Goal: Information Seeking & Learning: Find specific page/section

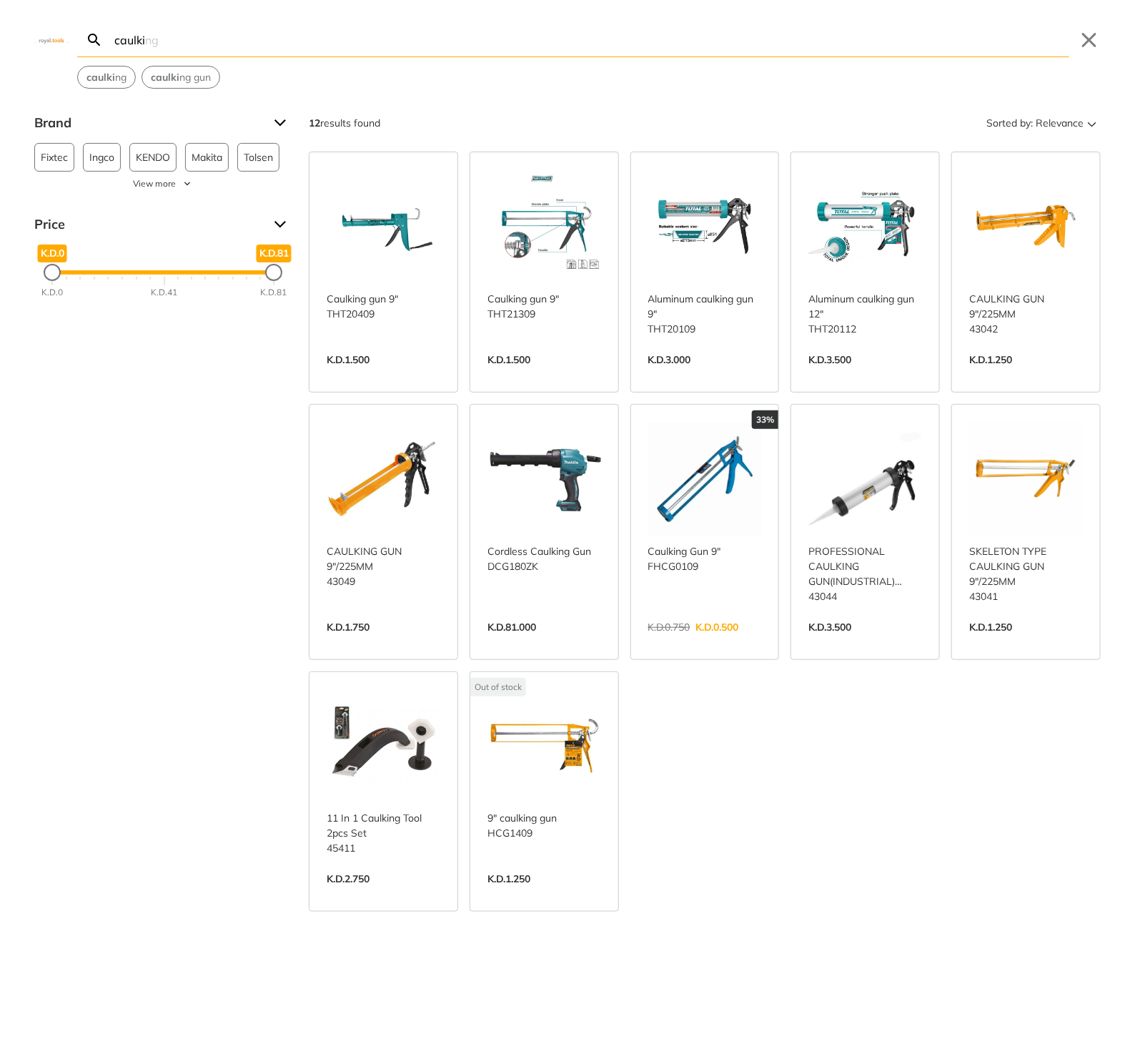
type input "caulki"
click at [389, 375] on link "View more →" at bounding box center [384, 375] width 114 height 0
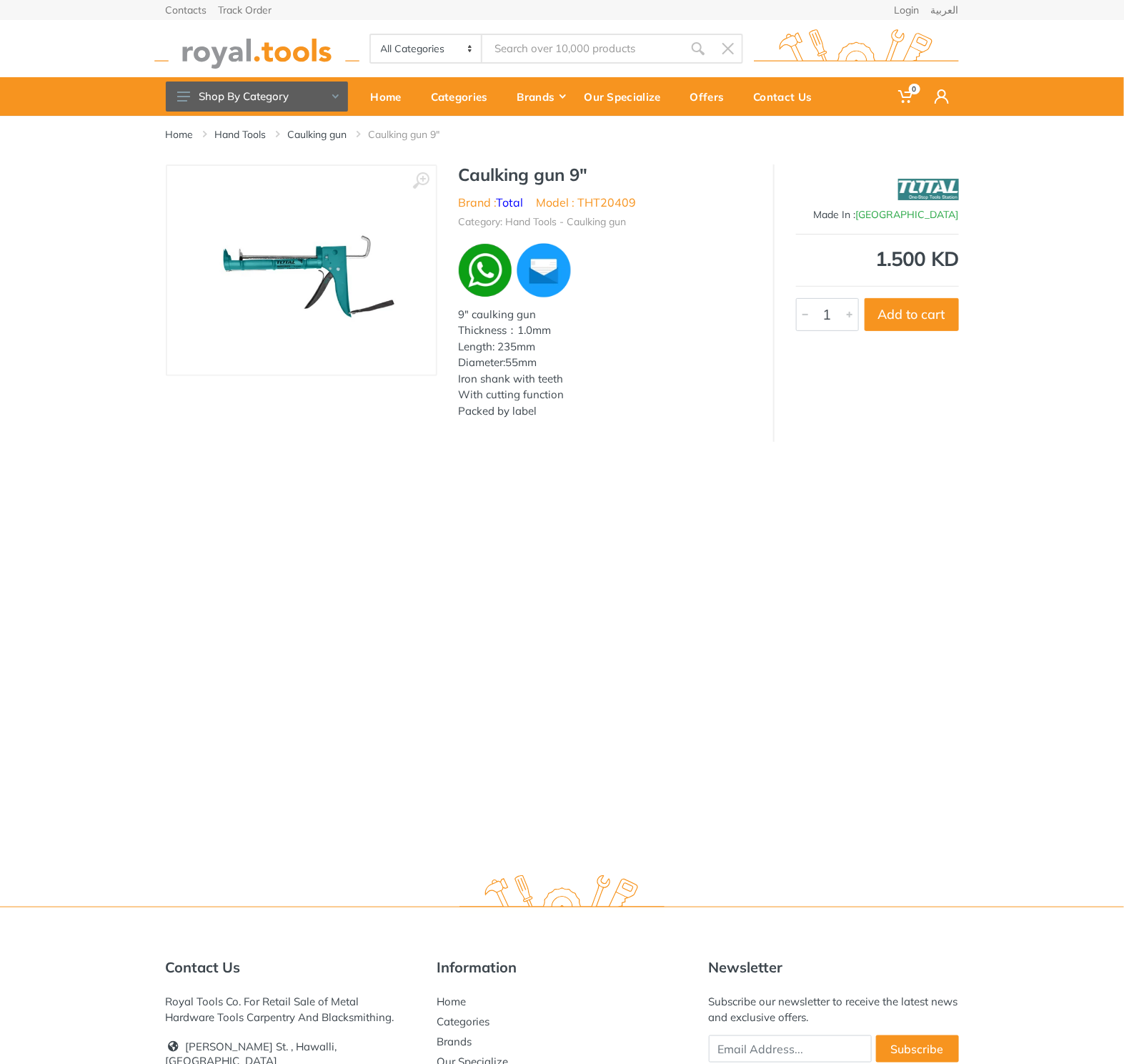
type input "caulki"
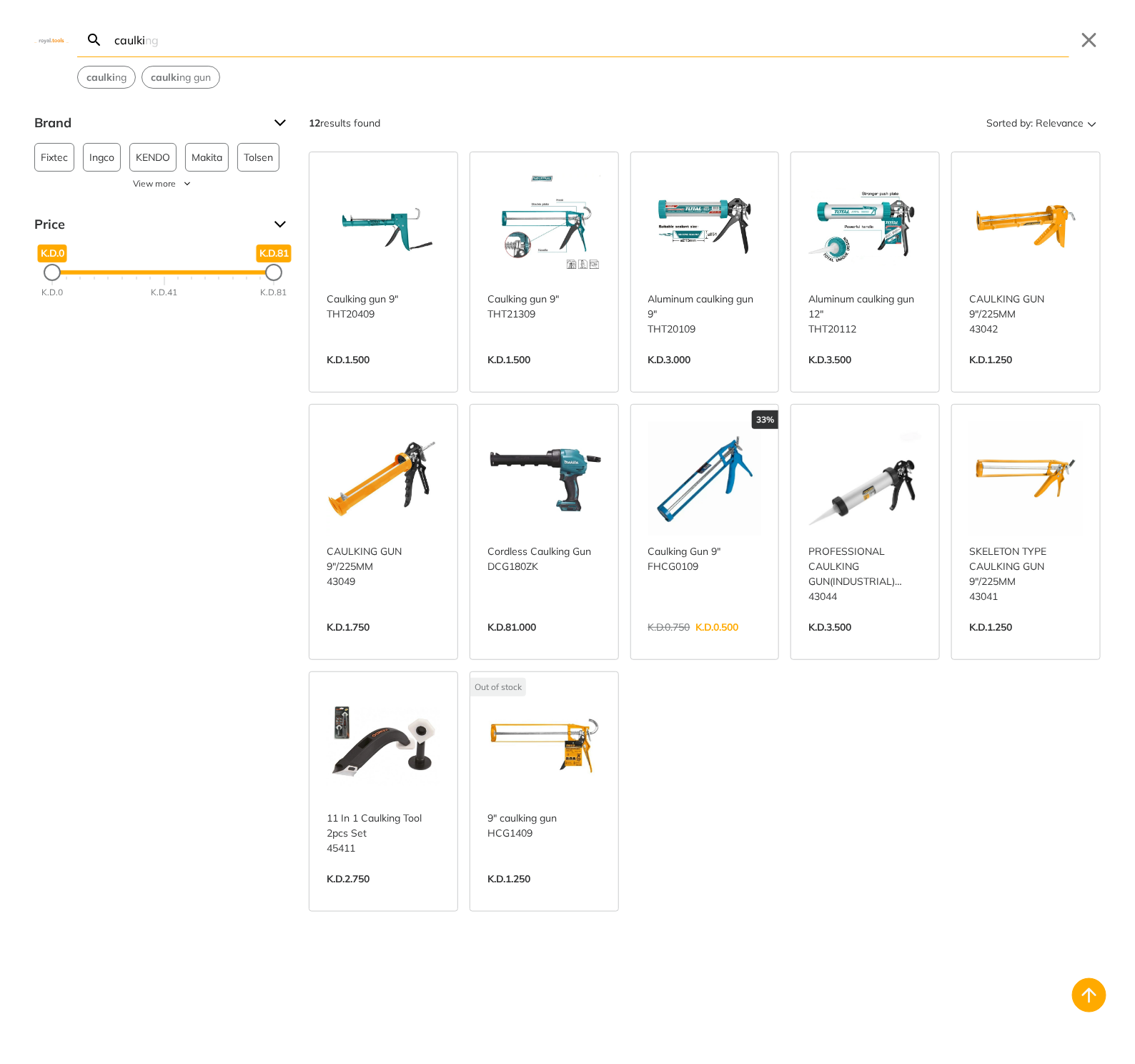
click at [527, 48] on body "0 0" at bounding box center [568, 532] width 1135 height 1064
click at [568, 642] on link "View more →" at bounding box center [545, 642] width 114 height 0
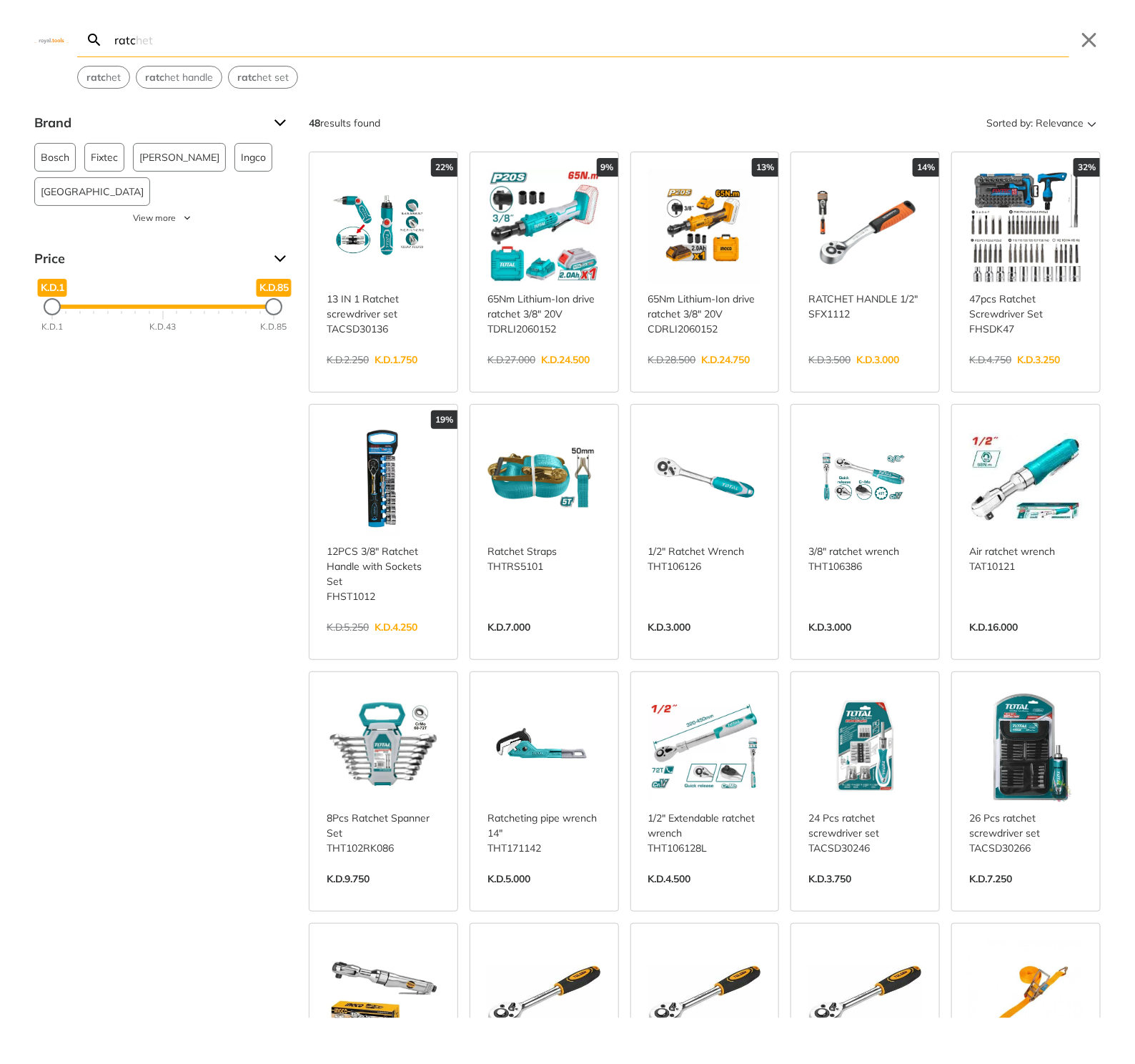
type input "ratc"
click at [410, 375] on link "View more →" at bounding box center [384, 375] width 114 height 0
click at [519, 375] on link "View more →" at bounding box center [545, 375] width 114 height 0
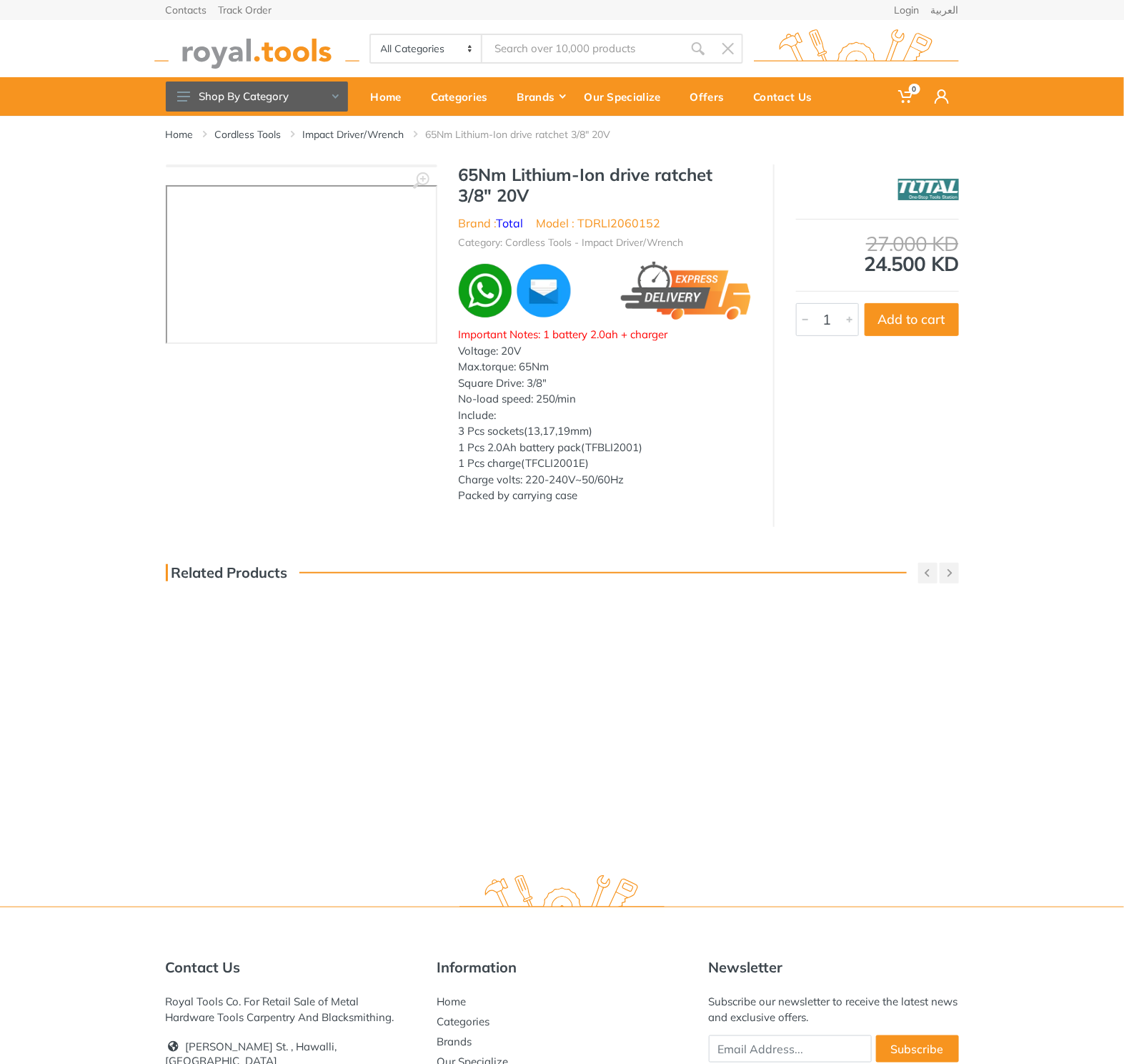
type input "ratc"
